Goal: Task Accomplishment & Management: Use online tool/utility

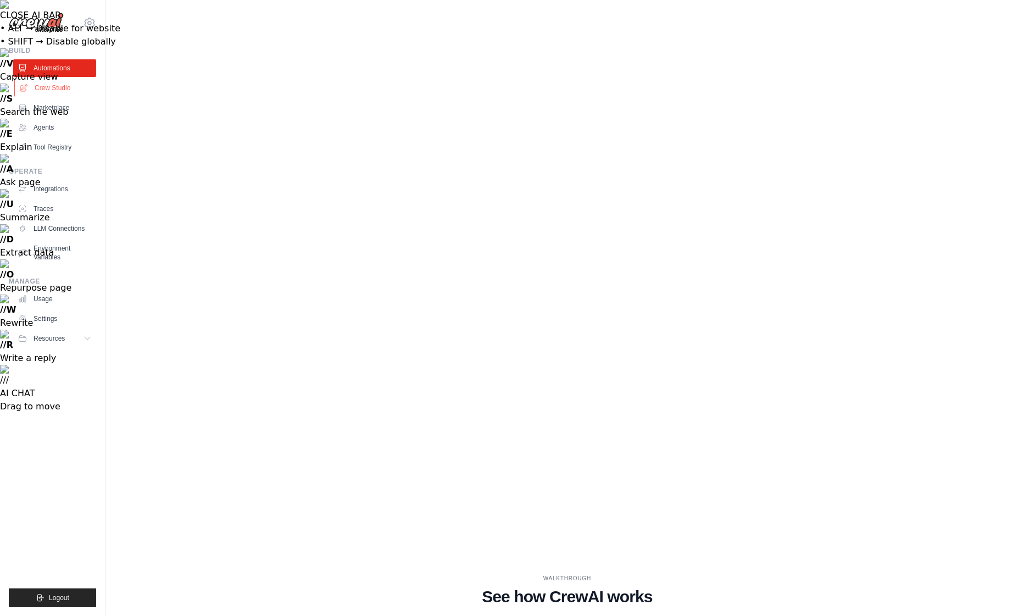
click at [57, 88] on link "Crew Studio" at bounding box center [55, 88] width 83 height 18
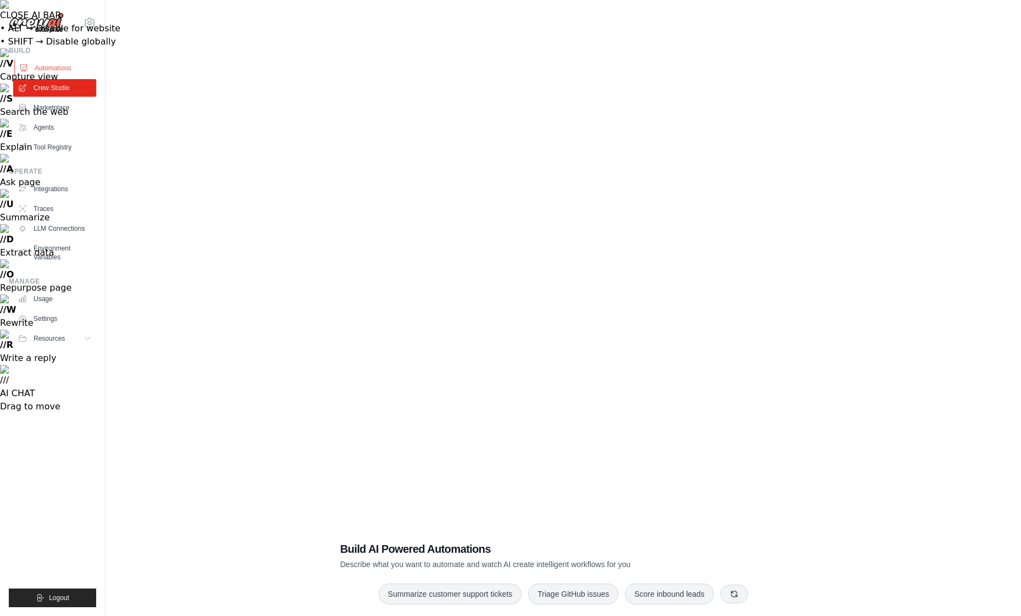
click at [43, 63] on link "Automations" at bounding box center [55, 68] width 83 height 18
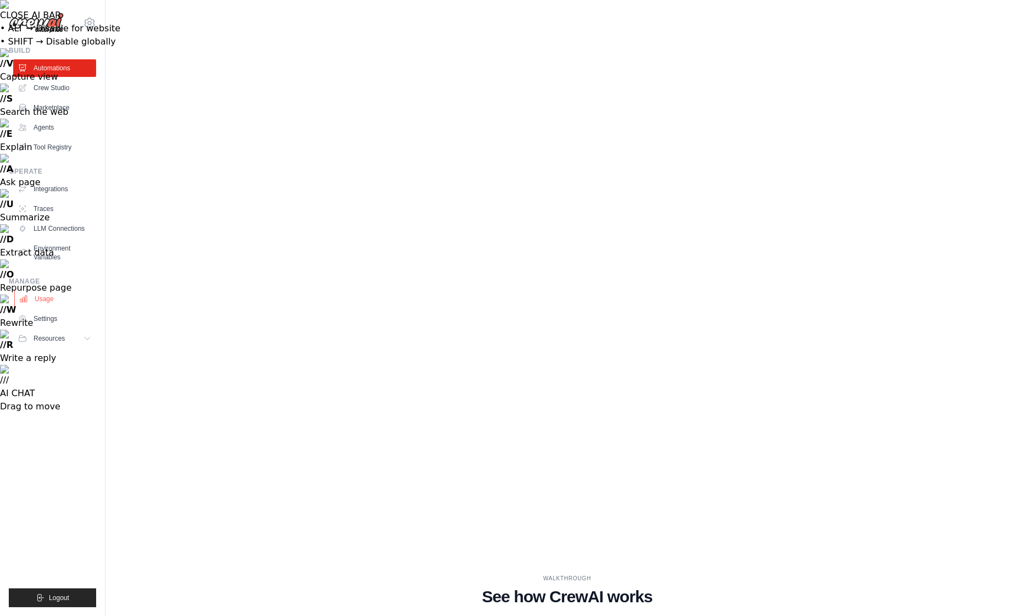
click at [42, 302] on link "Usage" at bounding box center [55, 299] width 83 height 18
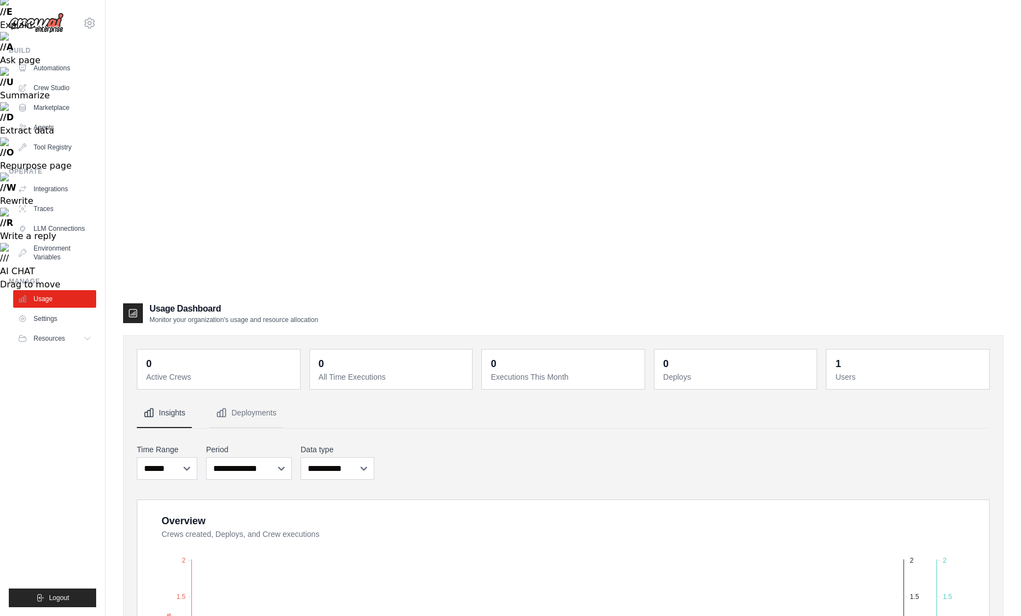
scroll to position [165, 0]
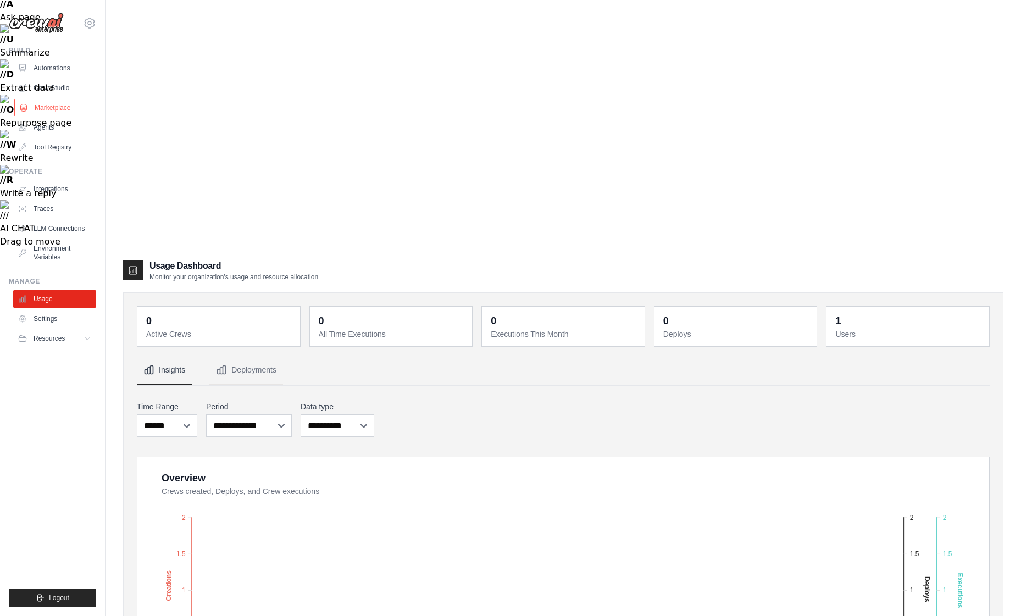
click at [31, 105] on link "Marketplace" at bounding box center [55, 108] width 83 height 18
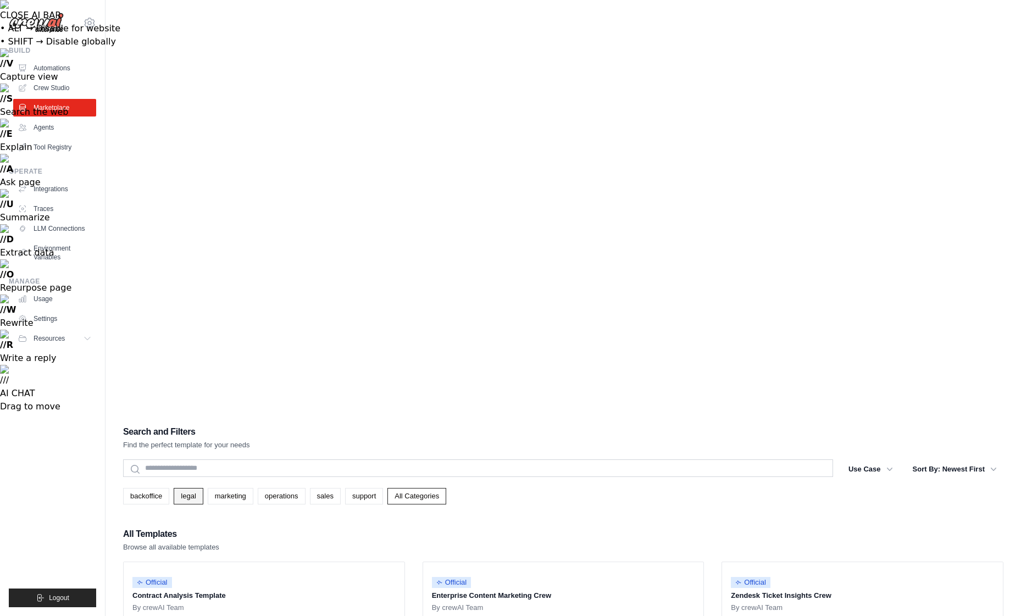
click at [187, 488] on link "legal" at bounding box center [188, 496] width 29 height 16
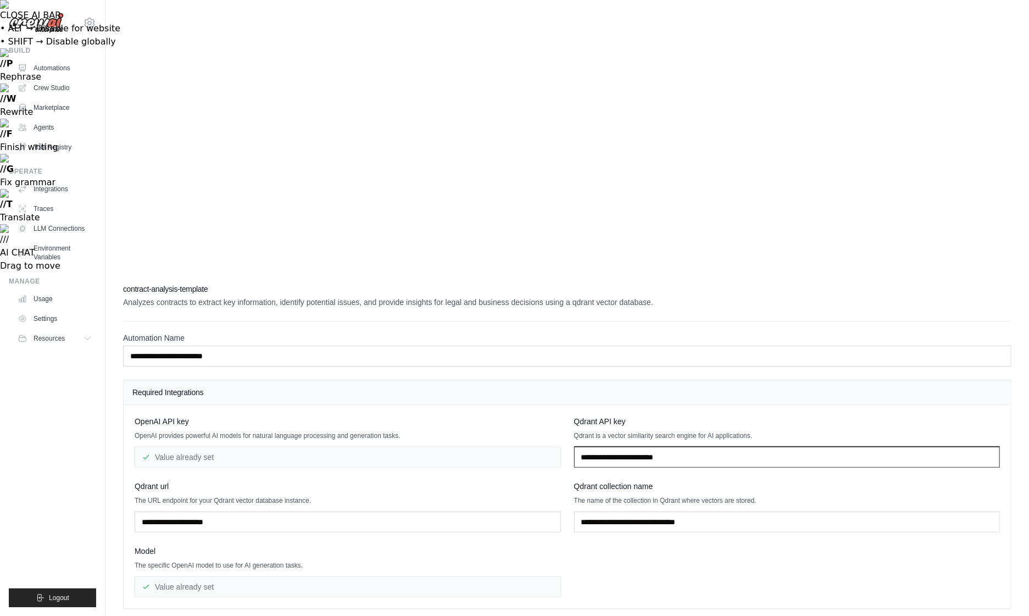
click at [608, 447] on input "text" at bounding box center [787, 457] width 426 height 21
